Goal: Obtain resource: Obtain resource

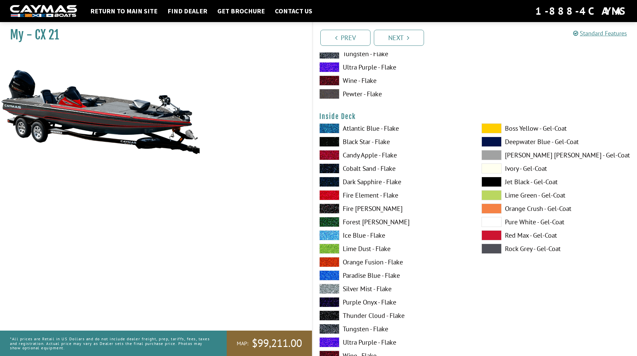
scroll to position [1404, 0]
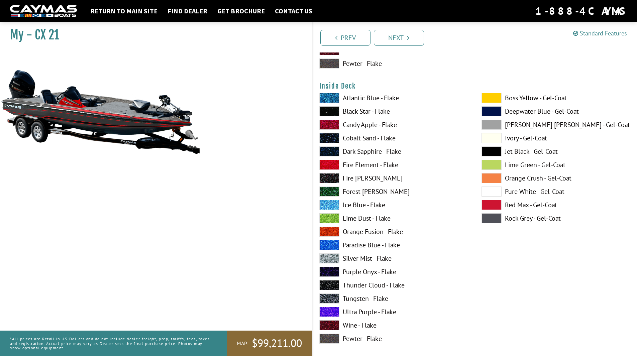
click at [335, 231] on span at bounding box center [329, 232] width 20 height 10
click at [337, 257] on span at bounding box center [329, 258] width 20 height 10
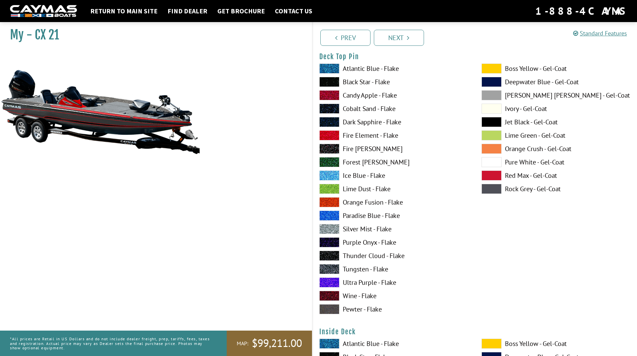
scroll to position [1170, 0]
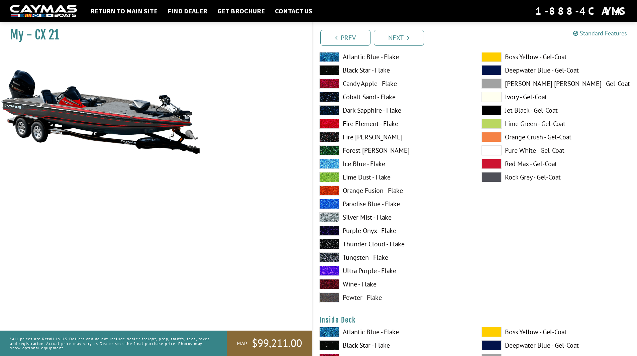
click at [326, 218] on span at bounding box center [329, 217] width 20 height 10
click at [484, 61] on span at bounding box center [491, 57] width 20 height 10
click at [327, 217] on span at bounding box center [329, 217] width 20 height 10
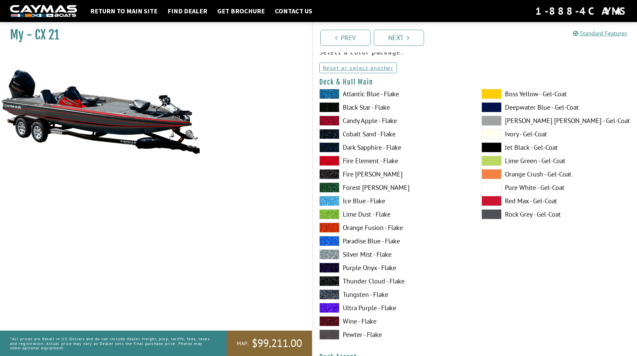
scroll to position [0, 0]
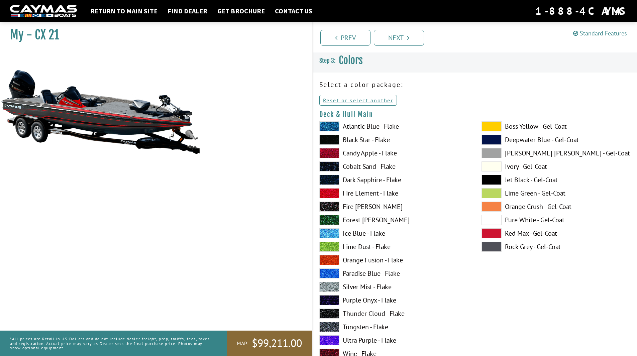
click at [492, 153] on span at bounding box center [491, 153] width 20 height 10
click at [496, 247] on span at bounding box center [491, 247] width 20 height 10
click at [493, 156] on span at bounding box center [491, 153] width 20 height 10
click at [490, 246] on span at bounding box center [491, 247] width 20 height 10
click at [492, 152] on span at bounding box center [491, 153] width 20 height 10
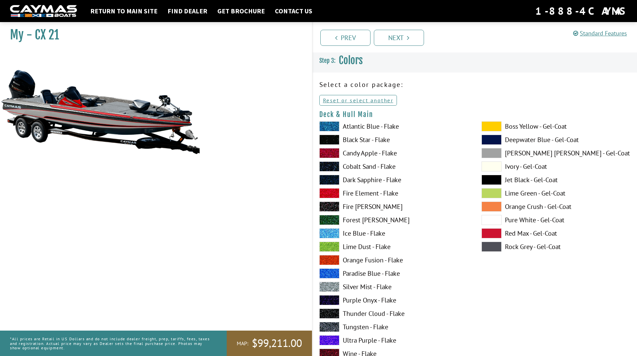
click at [494, 251] on span at bounding box center [491, 247] width 20 height 10
click at [229, 11] on link "Get Brochure" at bounding box center [241, 11] width 54 height 9
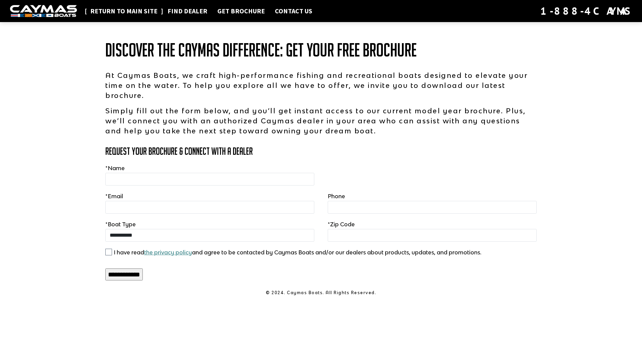
click at [126, 10] on link "Return to main site" at bounding box center [124, 11] width 74 height 9
